Goal: Task Accomplishment & Management: Use online tool/utility

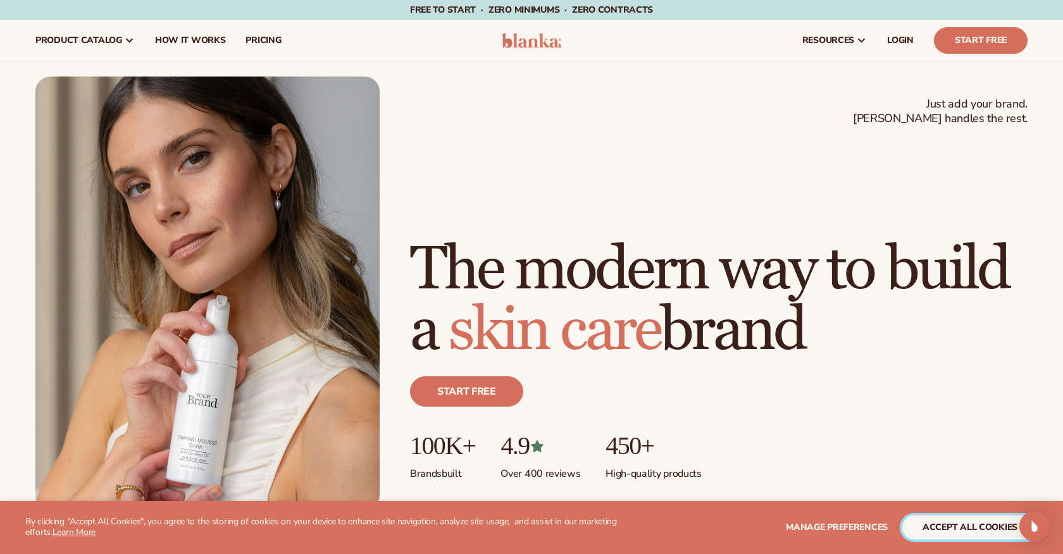
click at [975, 536] on button "accept all cookies" at bounding box center [969, 528] width 135 height 24
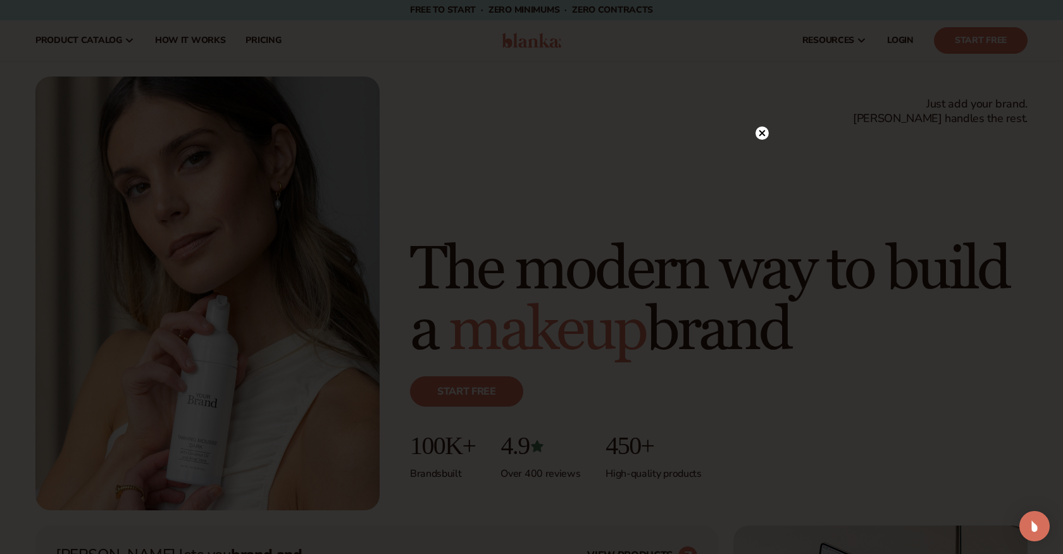
click at [762, 128] on circle at bounding box center [762, 133] width 13 height 13
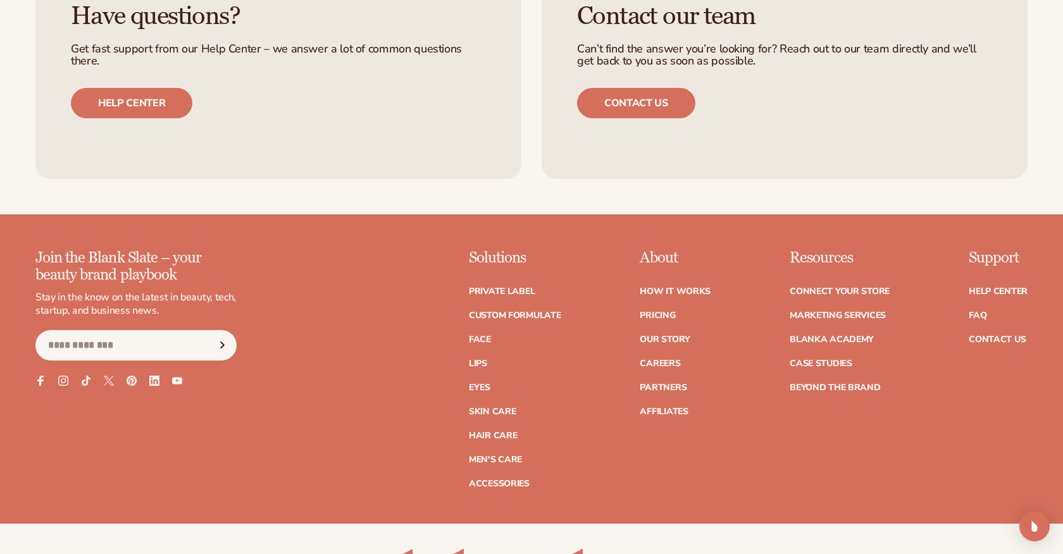
scroll to position [5220, 0]
click at [515, 288] on link "Private label" at bounding box center [502, 291] width 66 height 9
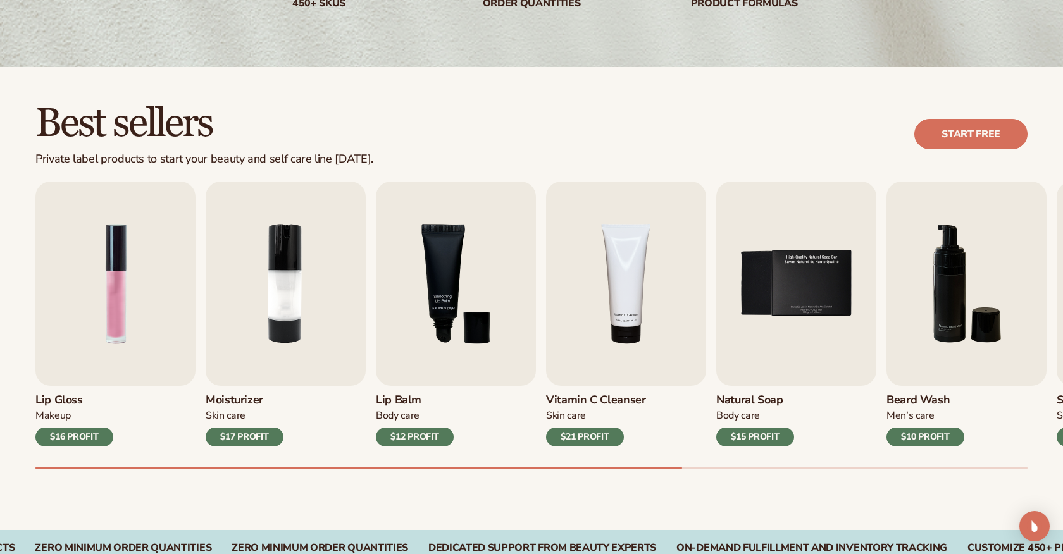
scroll to position [316, 0]
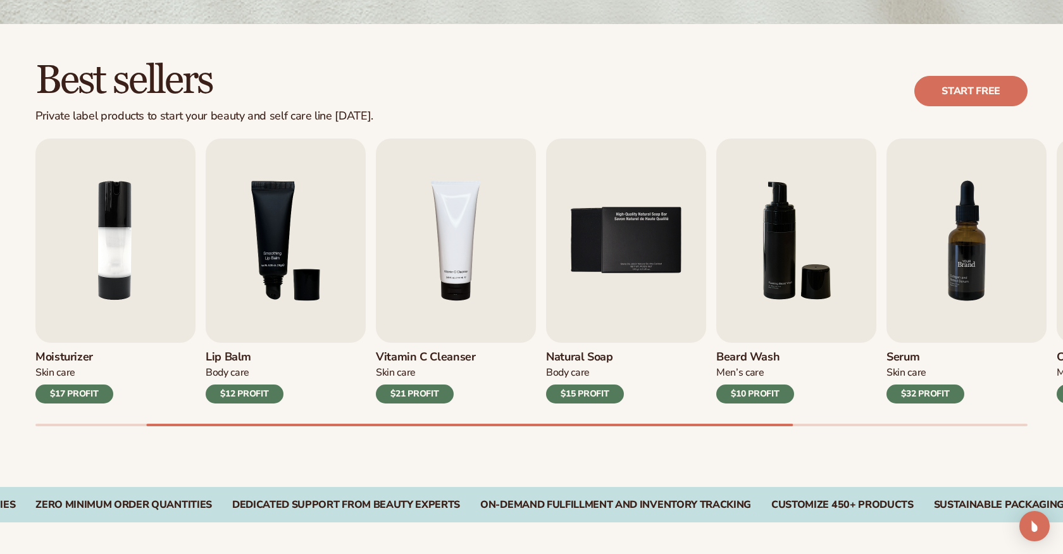
click at [999, 288] on img "7 / 9" at bounding box center [967, 241] width 160 height 204
click at [940, 394] on div "$32 PROFIT" at bounding box center [926, 394] width 78 height 19
click at [972, 96] on link "Start free" at bounding box center [970, 91] width 113 height 30
